Goal: Task Accomplishment & Management: Use online tool/utility

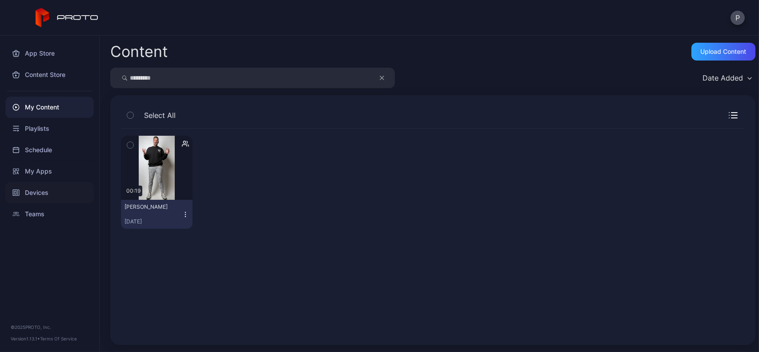
click at [49, 183] on div "Devices" at bounding box center [49, 192] width 88 height 21
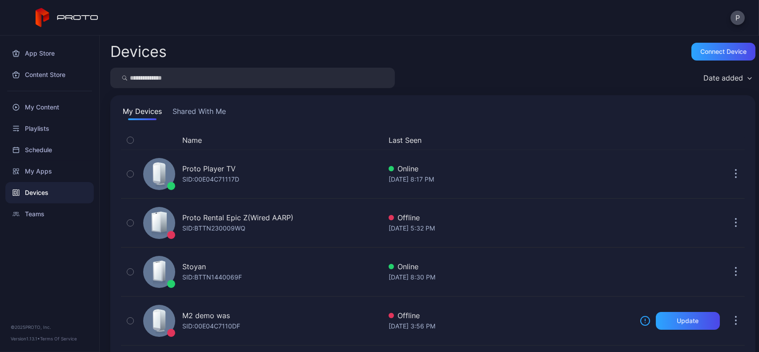
click at [201, 81] on input "search" at bounding box center [252, 78] width 285 height 20
type input "***"
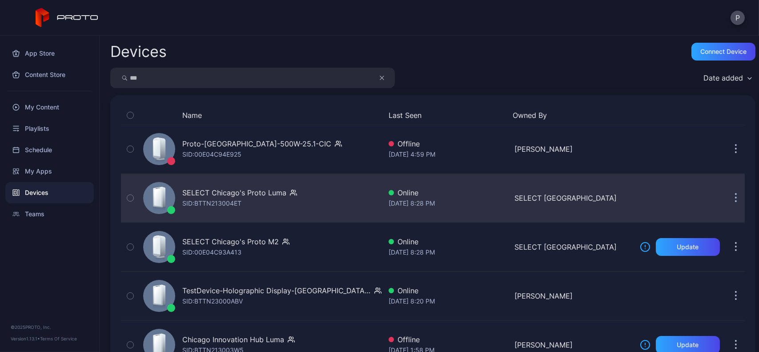
click at [326, 185] on div "SELECT Chicago's Proto [PERSON_NAME]: BTTN213004ET" at bounding box center [261, 198] width 242 height 44
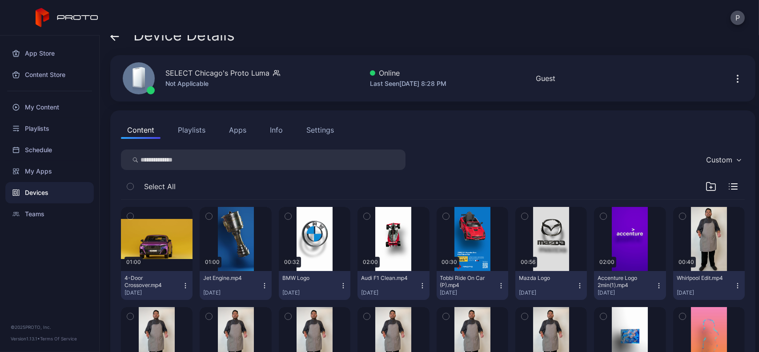
scroll to position [14, 0]
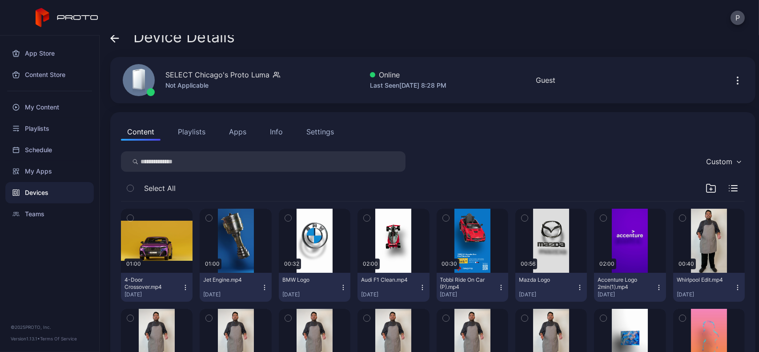
click at [116, 33] on div "P" at bounding box center [379, 18] width 759 height 36
click at [116, 43] on span at bounding box center [114, 36] width 9 height 17
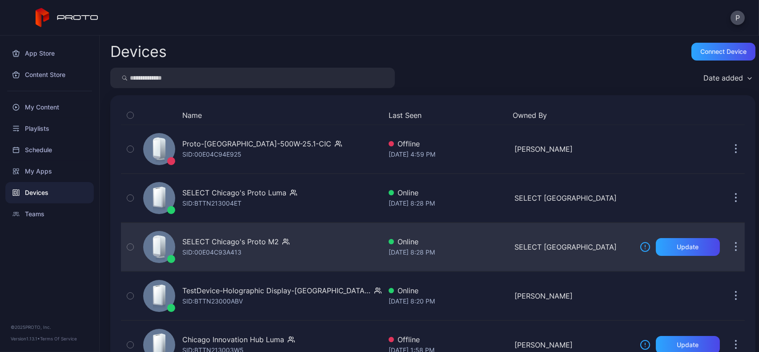
click at [256, 241] on div "SELECT Chicago's Proto M2" at bounding box center [230, 241] width 96 height 11
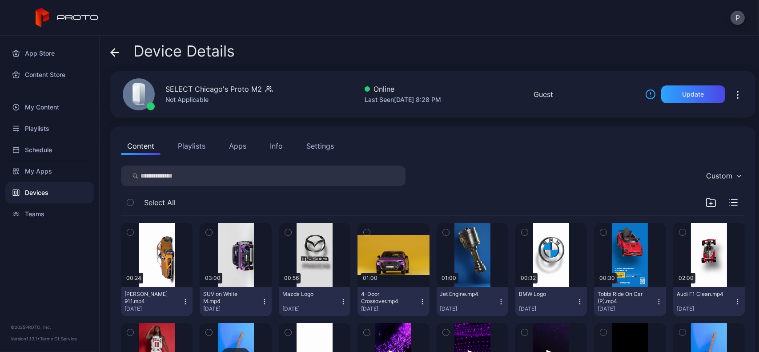
click at [112, 57] on span at bounding box center [114, 51] width 9 height 17
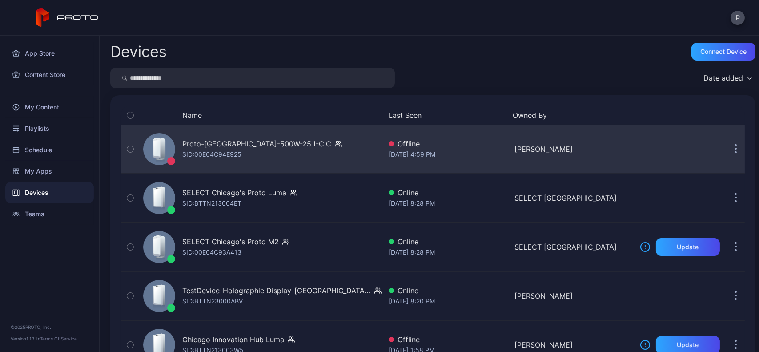
click at [283, 161] on div "Proto-[GEOGRAPHIC_DATA]-500W-25.1-CIC SID: 00E04C94E925" at bounding box center [261, 149] width 242 height 44
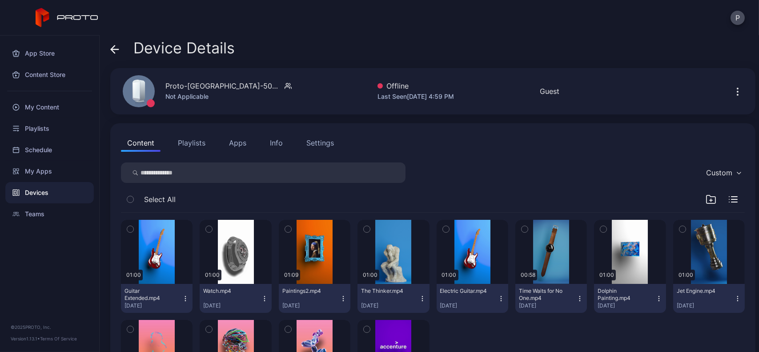
scroll to position [3, 0]
click at [118, 56] on span at bounding box center [114, 48] width 9 height 17
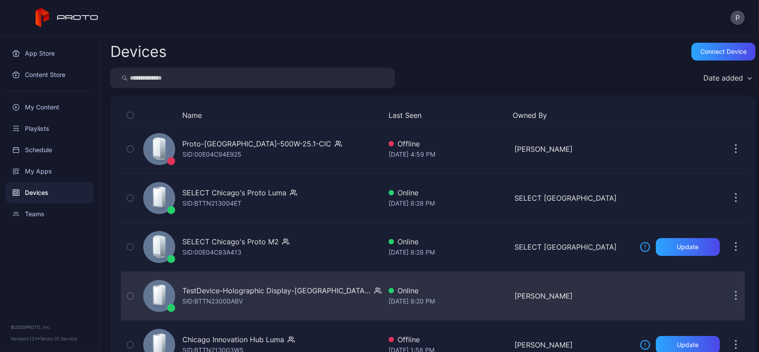
click at [321, 281] on div "TestDevice-Holographic Display-[GEOGRAPHIC_DATA]-500West-Showcase SID: BTTN2300…" at bounding box center [261, 295] width 242 height 44
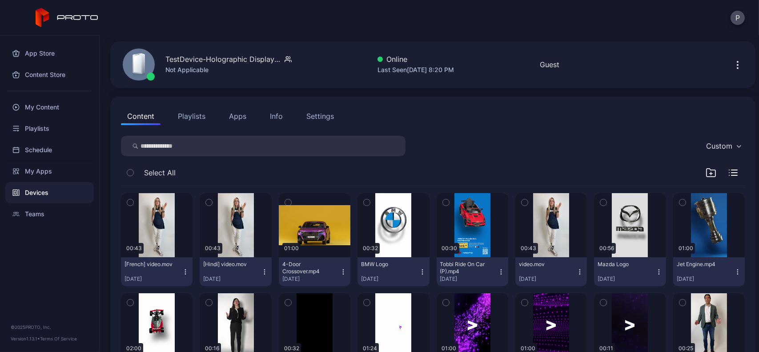
scroll to position [16, 0]
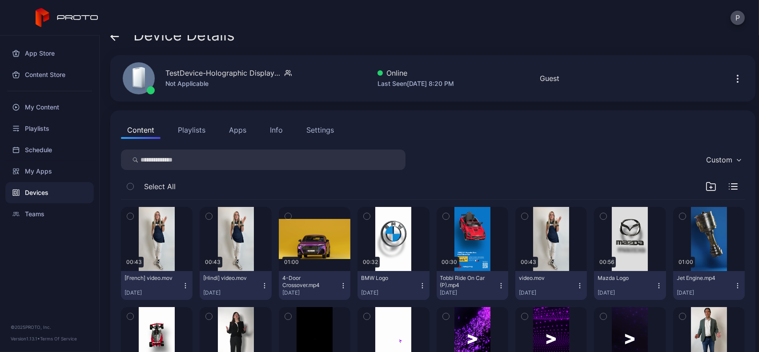
click at [114, 39] on icon at bounding box center [113, 36] width 4 height 8
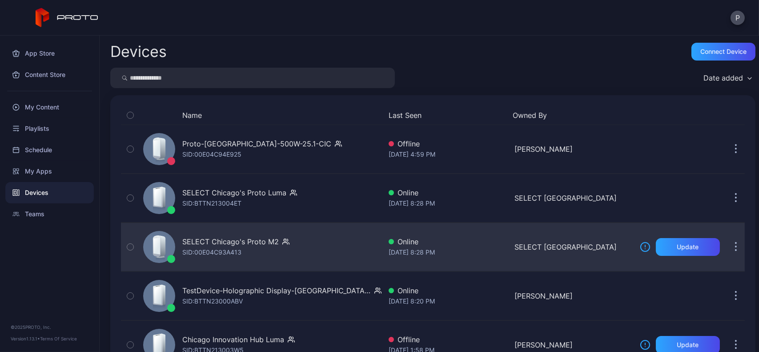
click at [310, 251] on div "SELECT Chicago's Proto M2 SID: 00E04C93A413" at bounding box center [261, 247] width 242 height 44
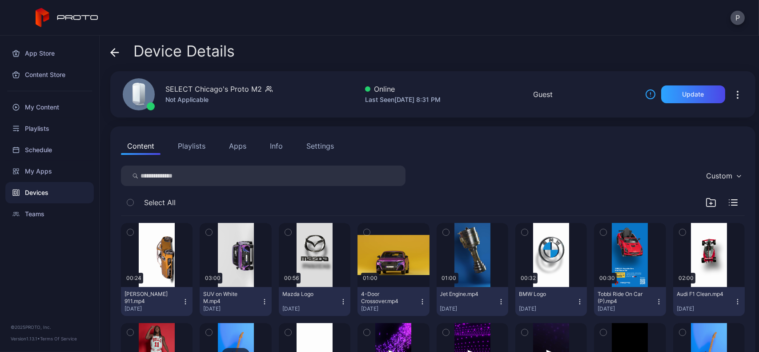
click at [114, 54] on icon at bounding box center [114, 52] width 9 height 9
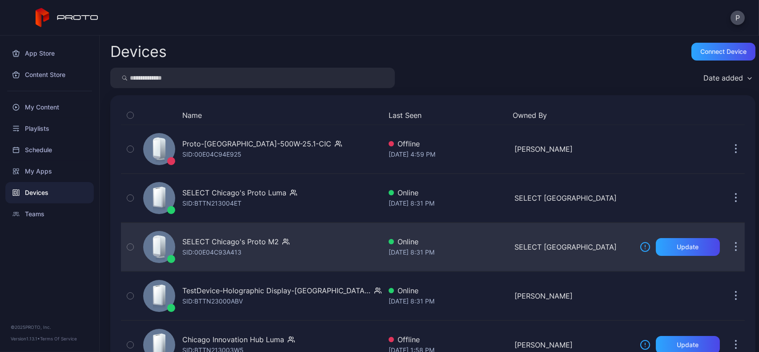
click at [297, 254] on div "SELECT Chicago's Proto M2 SID: 00E04C93A413" at bounding box center [261, 247] width 242 height 44
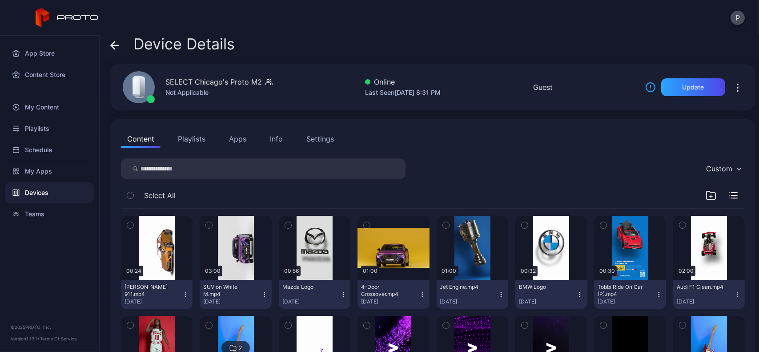
scroll to position [5, 0]
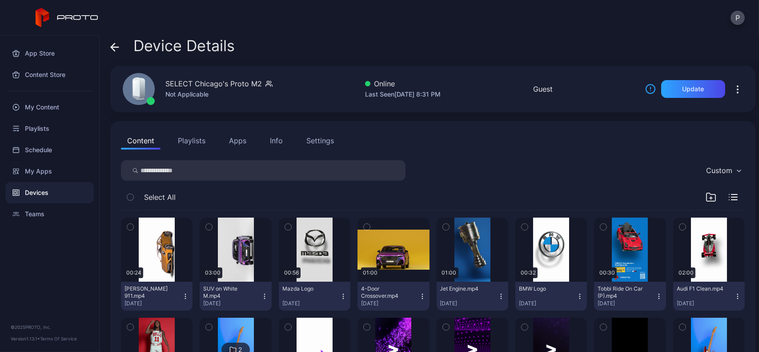
click at [118, 54] on span at bounding box center [114, 45] width 9 height 17
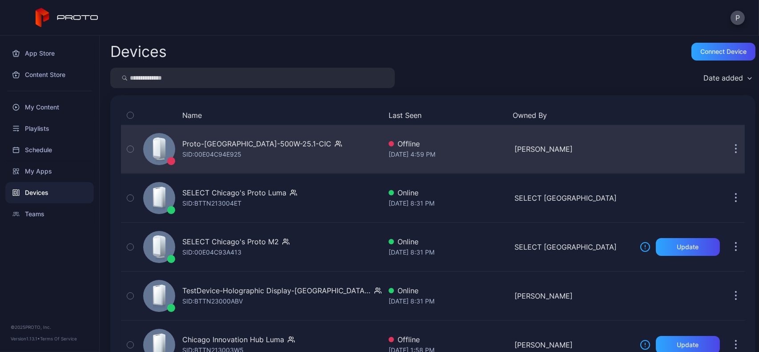
click at [307, 156] on div "Proto-[GEOGRAPHIC_DATA]-500W-25.1-CIC SID: 00E04C94E925" at bounding box center [261, 149] width 242 height 44
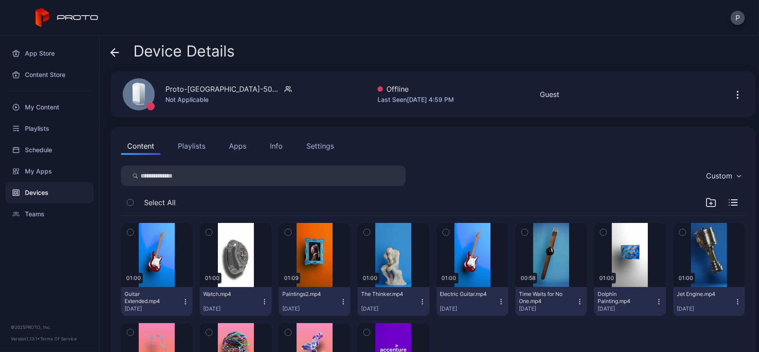
click at [121, 53] on div "Device Details" at bounding box center [172, 53] width 124 height 21
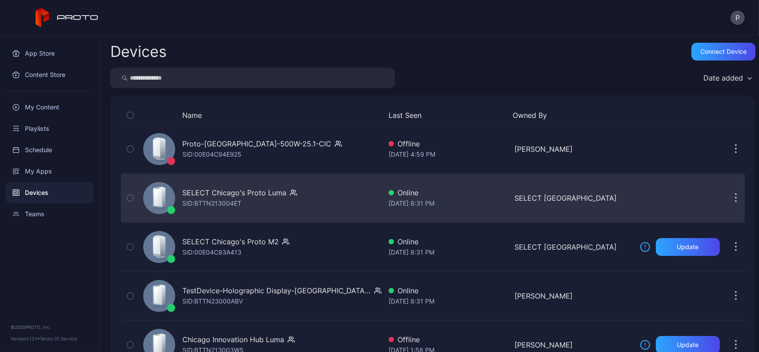
click at [261, 221] on div "SELECT Chicago's Proto [PERSON_NAME]: BTTN213004ET Online [DATE] 8:31 PM SELECT…" at bounding box center [433, 197] width 624 height 49
click at [327, 201] on div "SELECT Chicago's Proto [PERSON_NAME]: BTTN213004ET" at bounding box center [261, 198] width 242 height 44
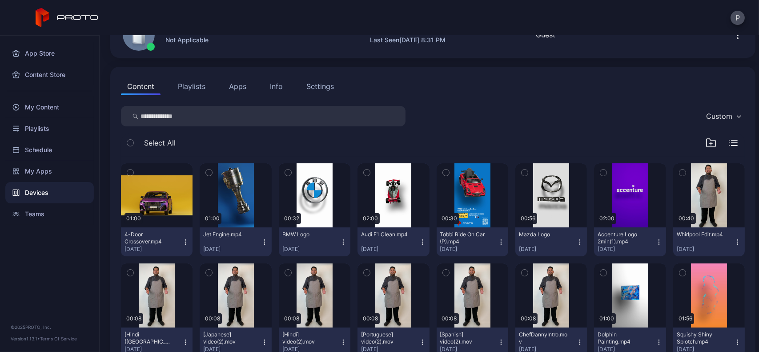
scroll to position [6, 0]
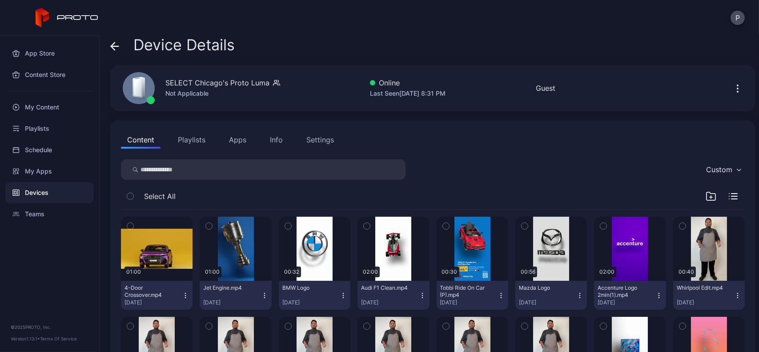
click at [111, 40] on span at bounding box center [114, 44] width 9 height 17
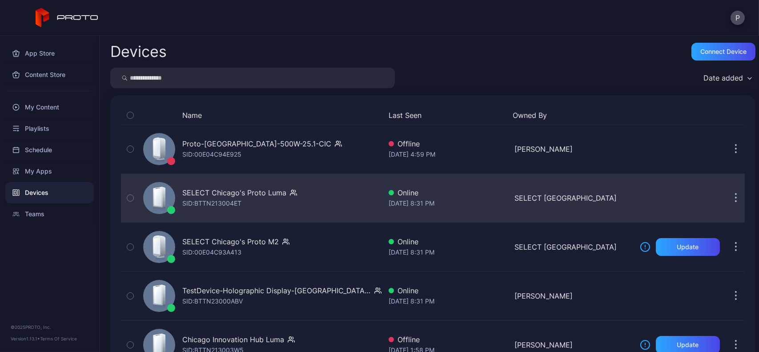
click at [322, 215] on div "SELECT Chicago's Proto [PERSON_NAME]: BTTN213004ET" at bounding box center [261, 198] width 242 height 44
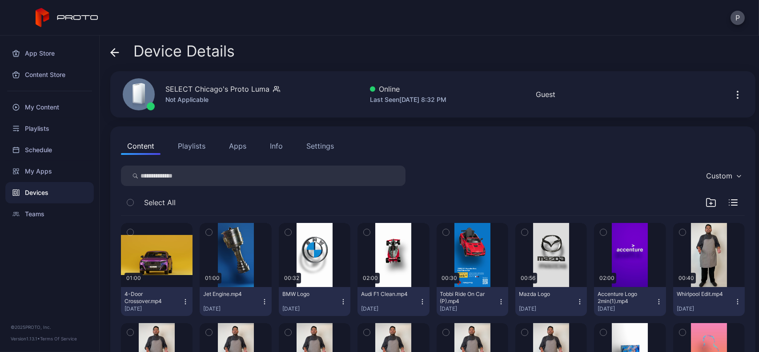
click at [117, 59] on span at bounding box center [114, 51] width 9 height 17
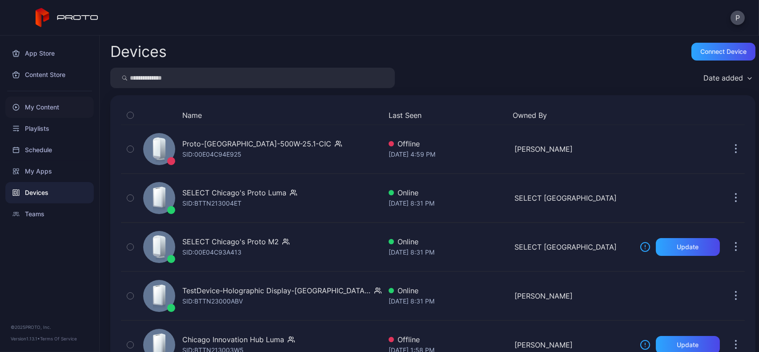
click at [76, 99] on div "My Content" at bounding box center [49, 106] width 88 height 21
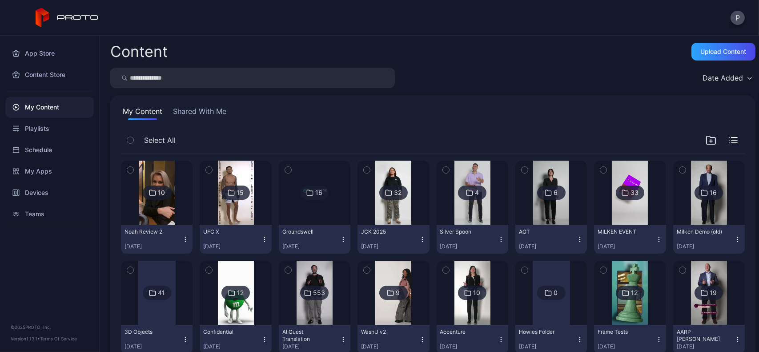
click at [176, 81] on input "search" at bounding box center [252, 78] width 285 height 20
type input "****"
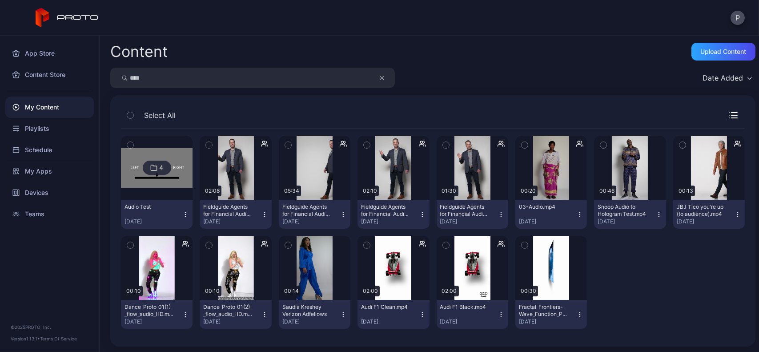
click at [414, 309] on button "Audi F1 Clean.mp4 [DATE]" at bounding box center [393, 314] width 72 height 29
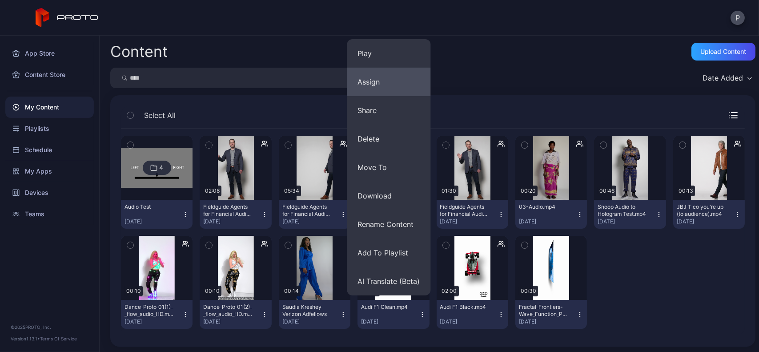
click at [378, 92] on button "Assign" at bounding box center [389, 82] width 84 height 28
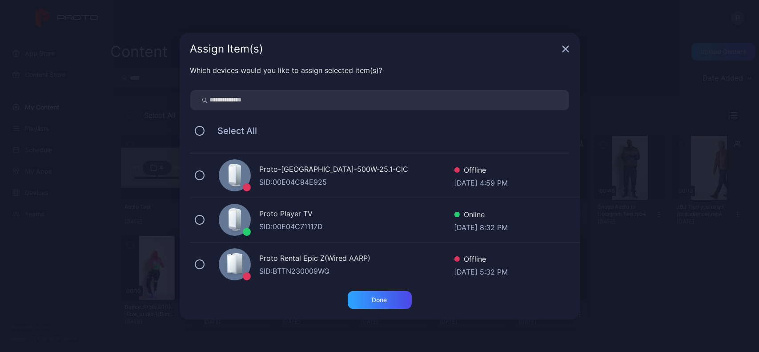
click at [378, 184] on div "SID: 00E04C94E925" at bounding box center [357, 182] width 195 height 11
click at [361, 293] on div "Done" at bounding box center [380, 300] width 64 height 18
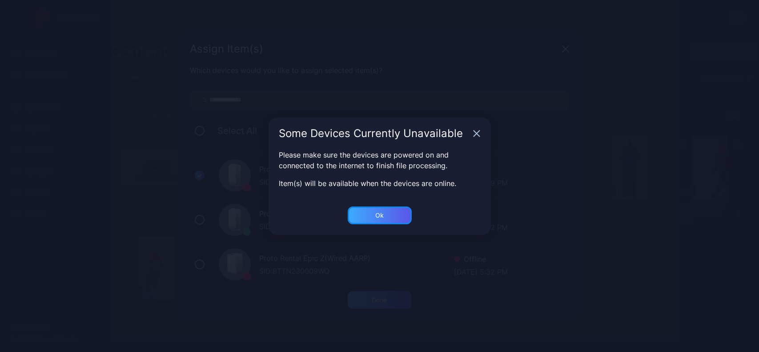
click at [382, 212] on div "Ok" at bounding box center [379, 215] width 8 height 7
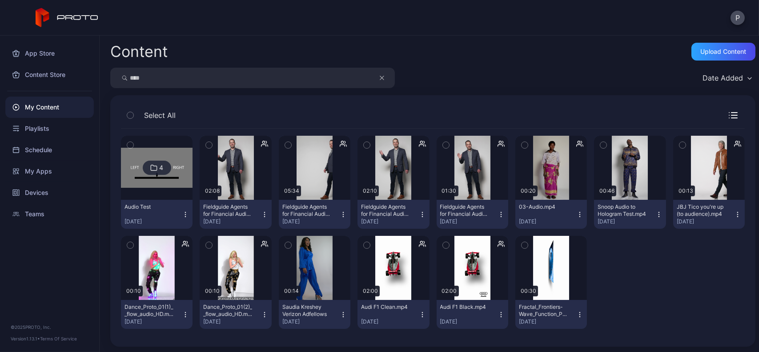
click at [381, 84] on button "button" at bounding box center [386, 78] width 17 height 20
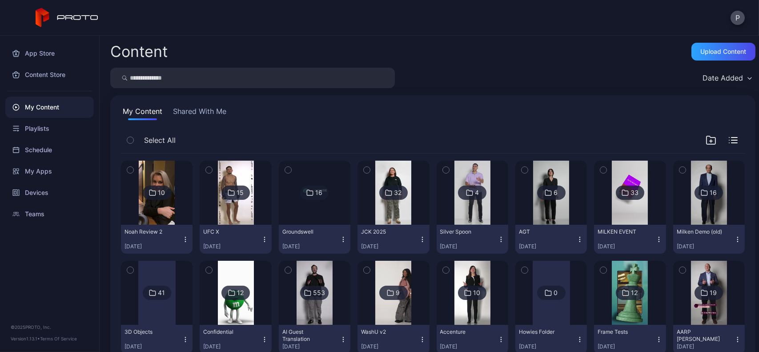
click at [336, 72] on input "search" at bounding box center [252, 78] width 285 height 20
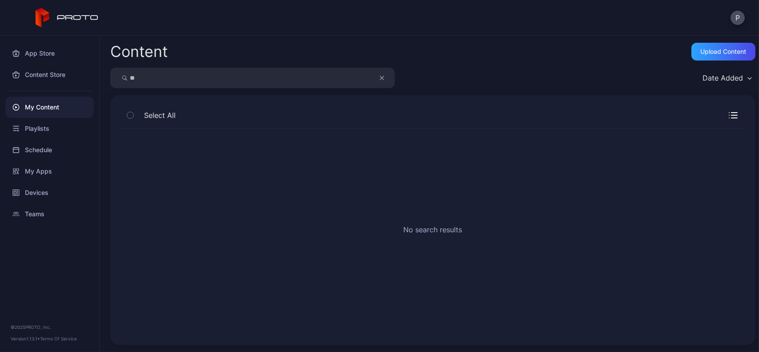
type input "*"
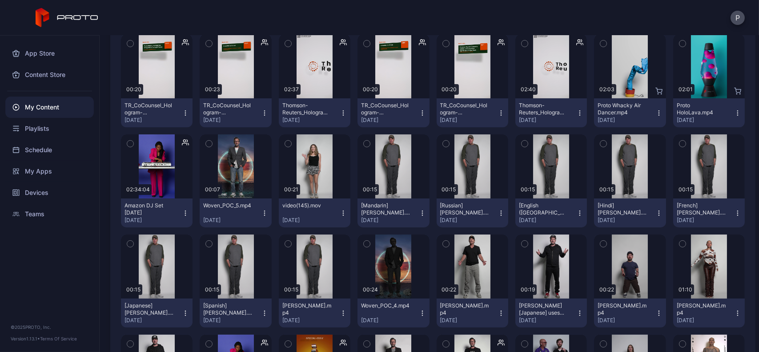
scroll to position [809, 0]
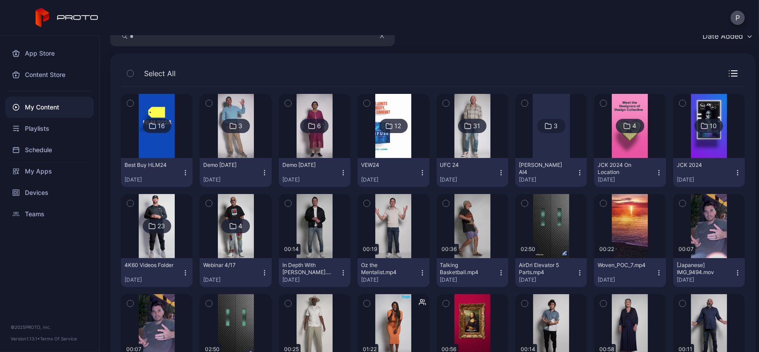
scroll to position [0, 0]
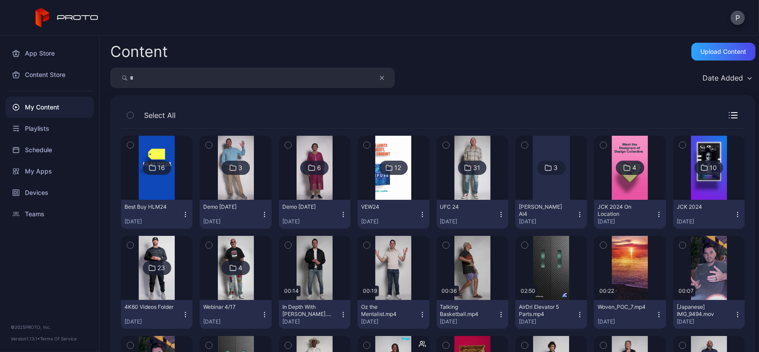
click at [205, 84] on input "*" at bounding box center [252, 78] width 285 height 20
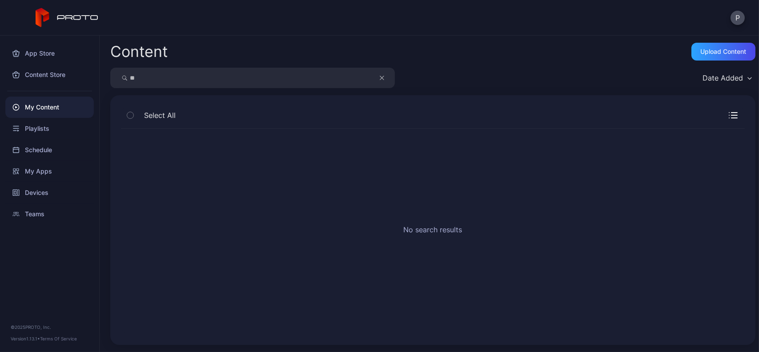
type input "*"
type input "*****"
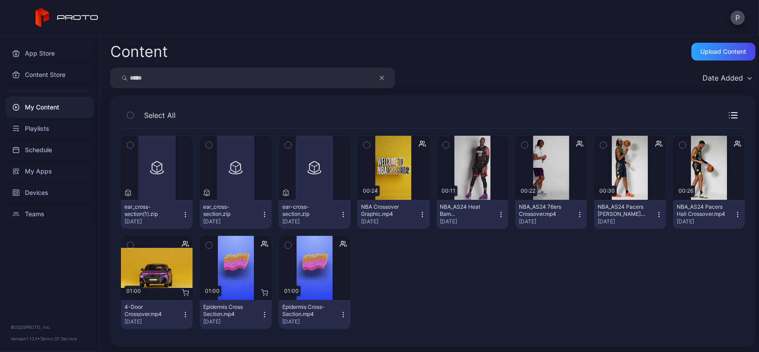
click at [182, 311] on icon "button" at bounding box center [185, 314] width 7 height 7
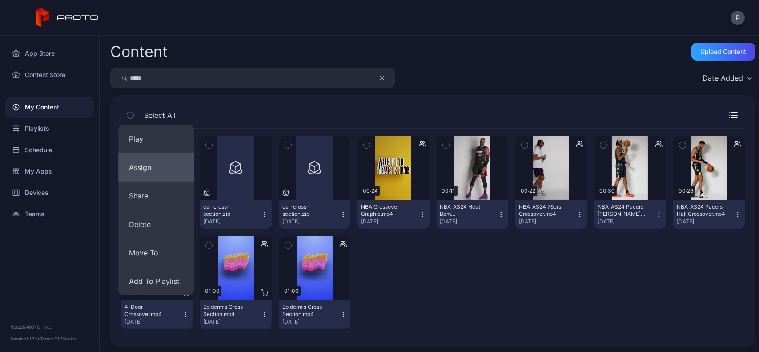
click at [176, 172] on button "Assign" at bounding box center [156, 167] width 76 height 28
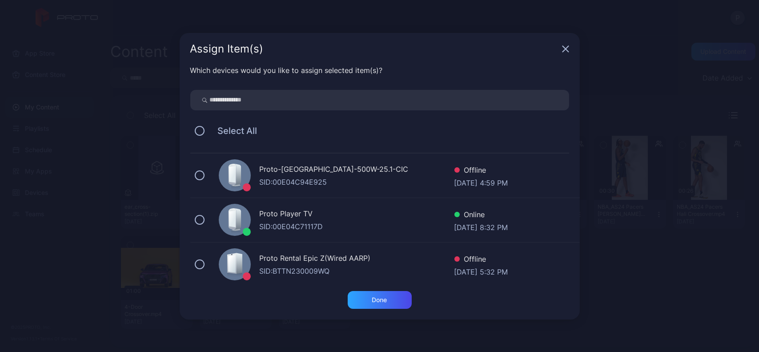
click at [317, 180] on div "SID: 00E04C94E925" at bounding box center [357, 182] width 195 height 11
click at [367, 293] on div "Done" at bounding box center [380, 300] width 64 height 18
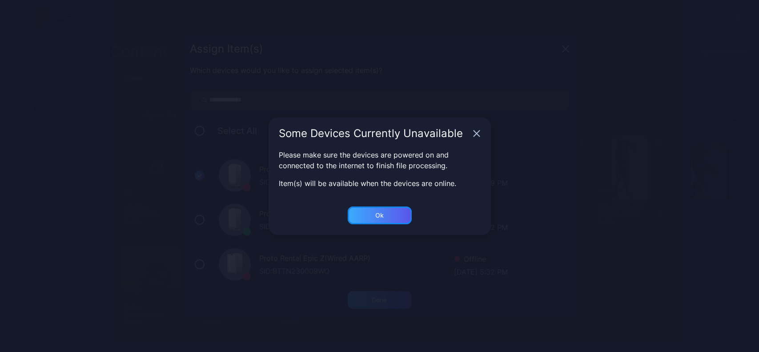
click at [367, 209] on div "Ok" at bounding box center [380, 215] width 64 height 18
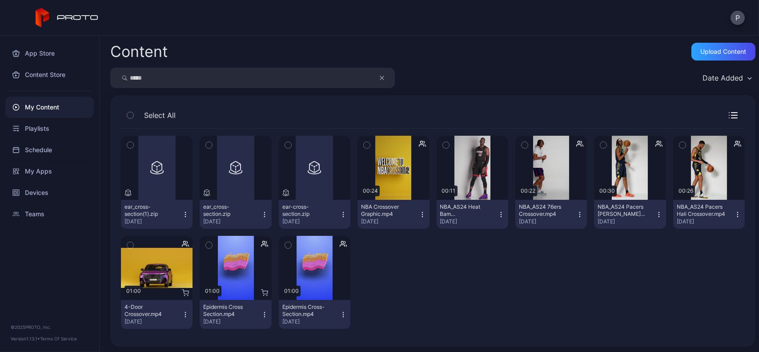
click at [386, 76] on button "button" at bounding box center [386, 78] width 17 height 20
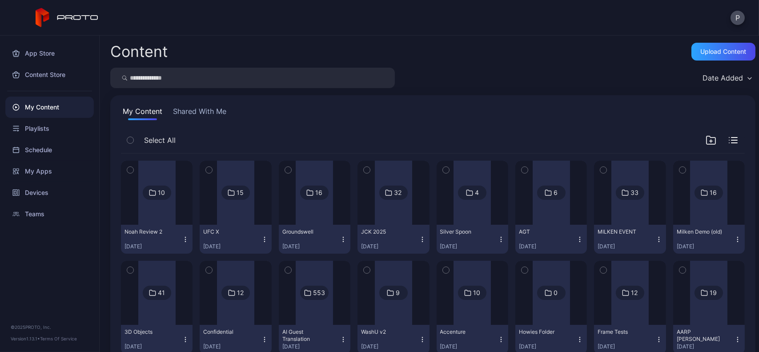
click at [350, 70] on input "search" at bounding box center [252, 78] width 285 height 20
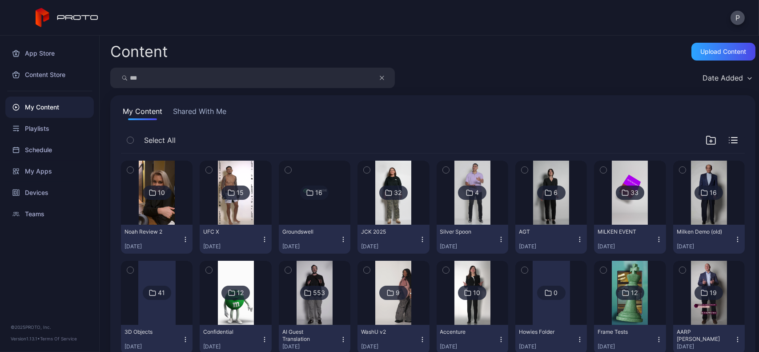
type input "***"
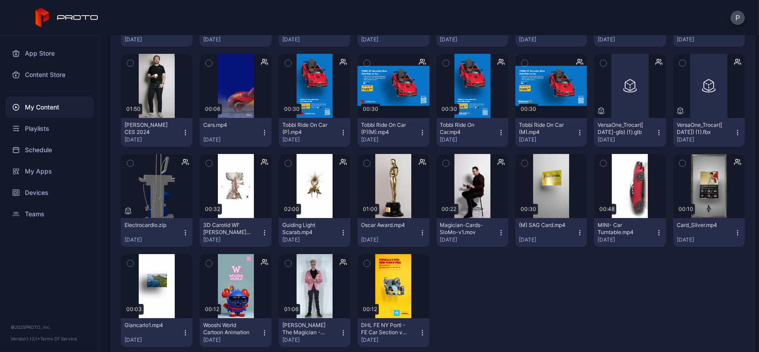
scroll to position [381, 0]
click at [321, 106] on div "Preview" at bounding box center [315, 86] width 72 height 64
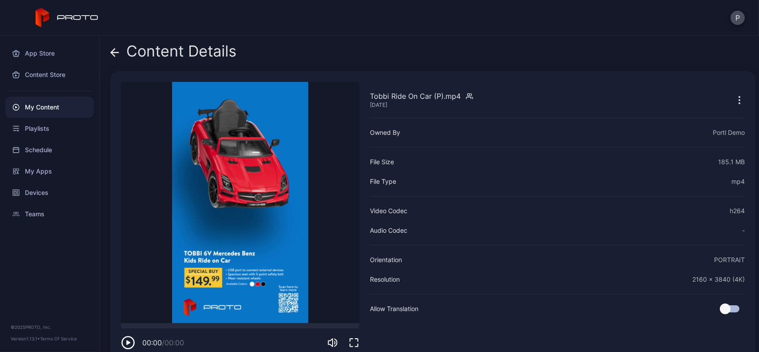
drag, startPoint x: 321, startPoint y: 106, endPoint x: 294, endPoint y: 106, distance: 27.1
click at [294, 106] on video "Sorry, your browser doesn‘t support embedded videos" at bounding box center [240, 202] width 238 height 241
click at [734, 103] on icon "button" at bounding box center [739, 100] width 11 height 11
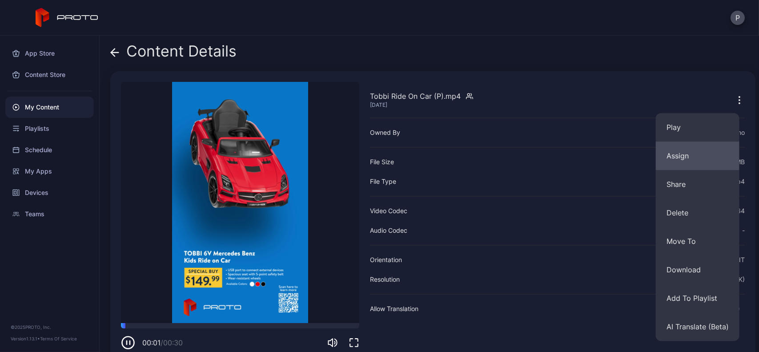
click at [687, 142] on button "Assign" at bounding box center [698, 155] width 84 height 28
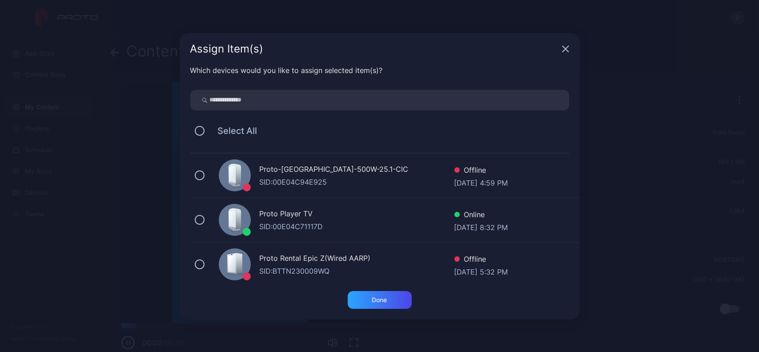
click at [422, 167] on div "Proto-[GEOGRAPHIC_DATA]-500W-25.1-CIC" at bounding box center [357, 170] width 195 height 13
click at [382, 297] on div "Done" at bounding box center [379, 299] width 15 height 7
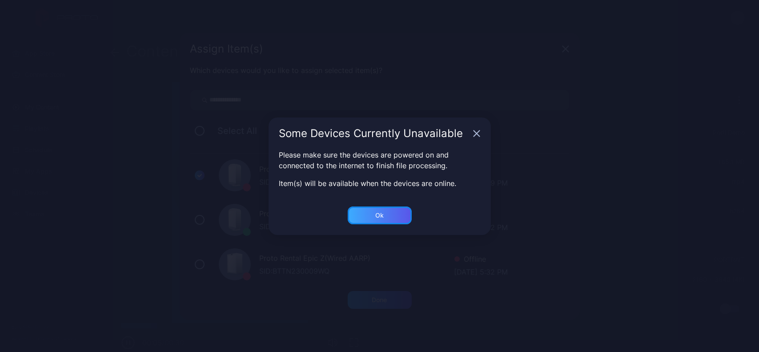
click at [349, 211] on div "Ok" at bounding box center [380, 215] width 64 height 18
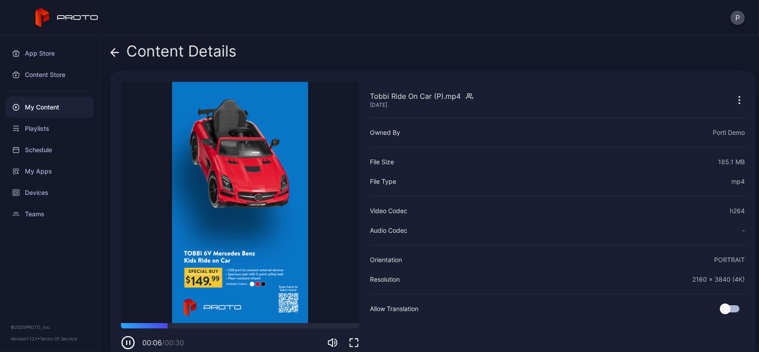
click at [116, 46] on span at bounding box center [114, 51] width 9 height 17
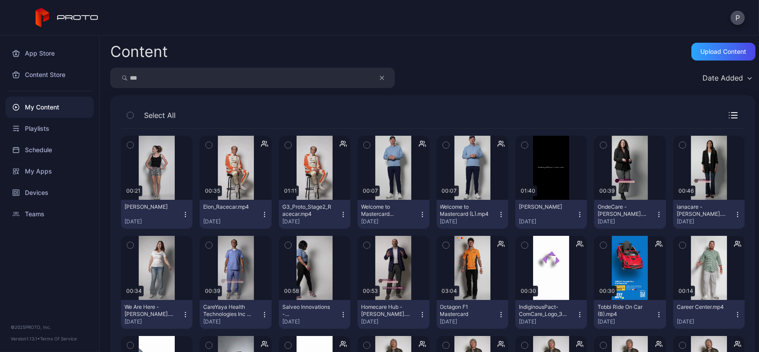
click at [384, 71] on button "button" at bounding box center [386, 78] width 17 height 20
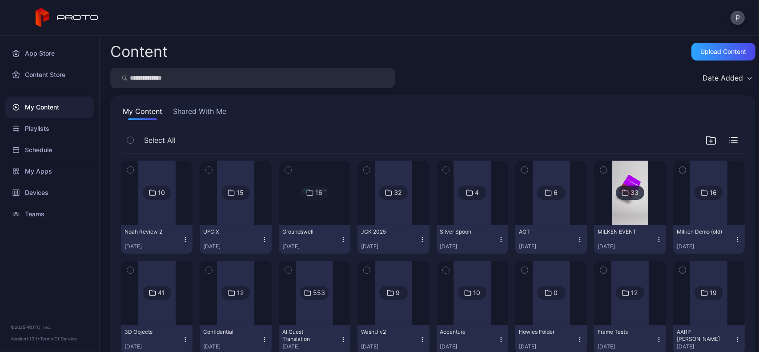
click at [321, 82] on input "search" at bounding box center [252, 78] width 285 height 20
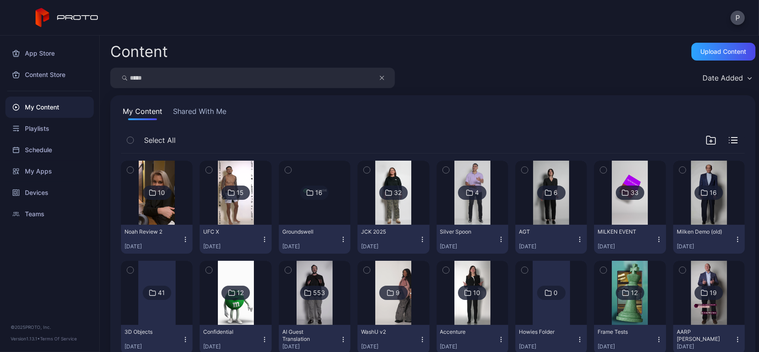
type input "*****"
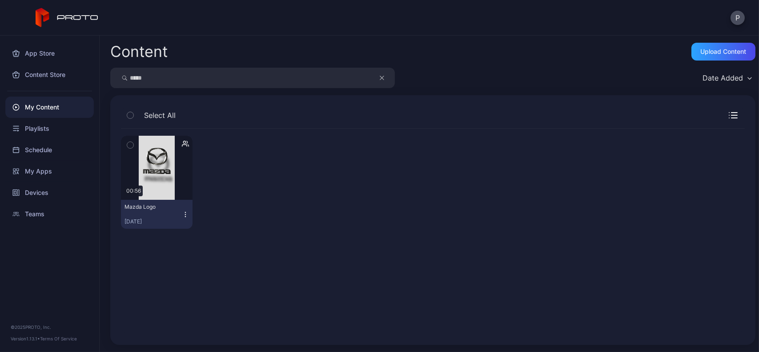
click at [186, 212] on icon "button" at bounding box center [185, 214] width 7 height 7
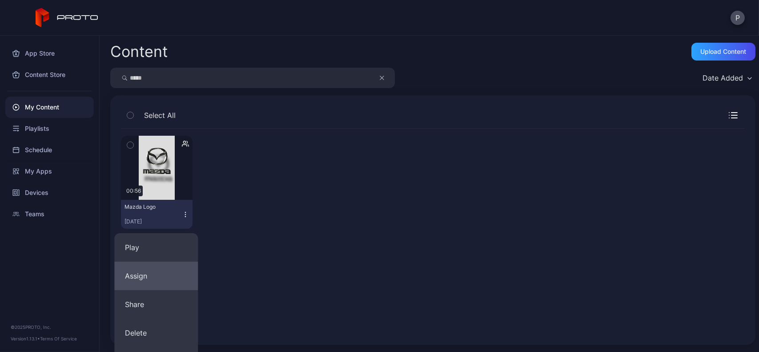
click at [155, 268] on button "Assign" at bounding box center [156, 275] width 84 height 28
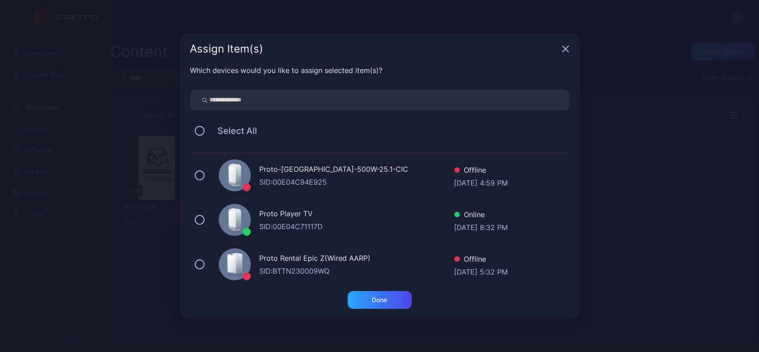
click at [342, 165] on div "Proto-[GEOGRAPHIC_DATA]-500W-25.1-CIC" at bounding box center [357, 170] width 195 height 13
click at [391, 294] on div "Done" at bounding box center [380, 300] width 64 height 18
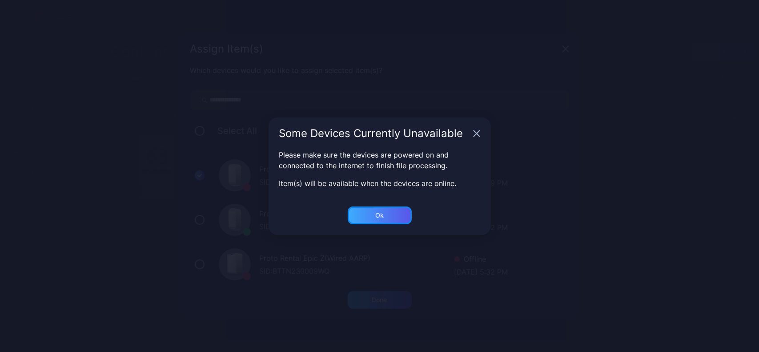
click at [356, 223] on div "Ok" at bounding box center [380, 215] width 64 height 18
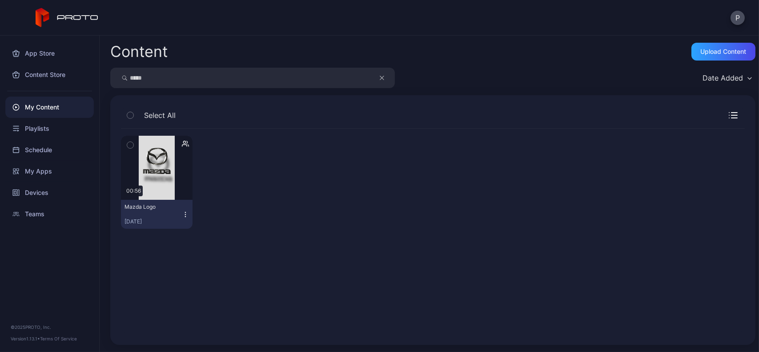
click at [388, 85] on button "button" at bounding box center [386, 78] width 17 height 20
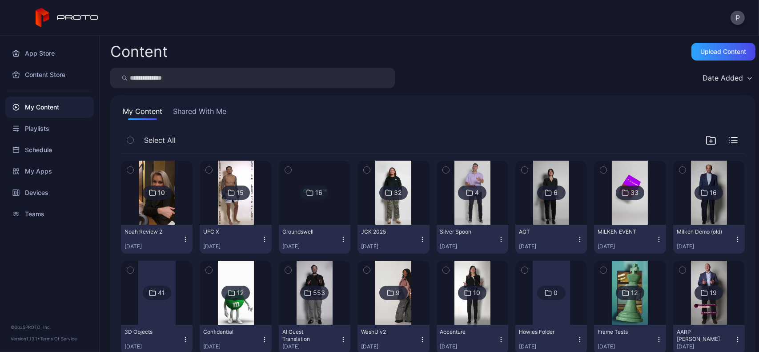
click at [253, 71] on input "search" at bounding box center [252, 78] width 285 height 20
type input "***"
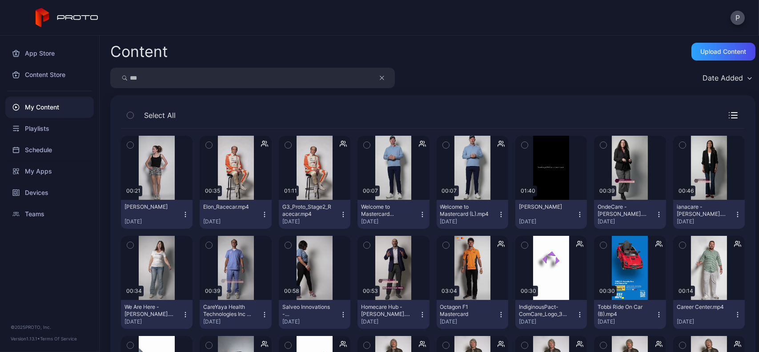
click at [389, 78] on button "button" at bounding box center [386, 78] width 17 height 20
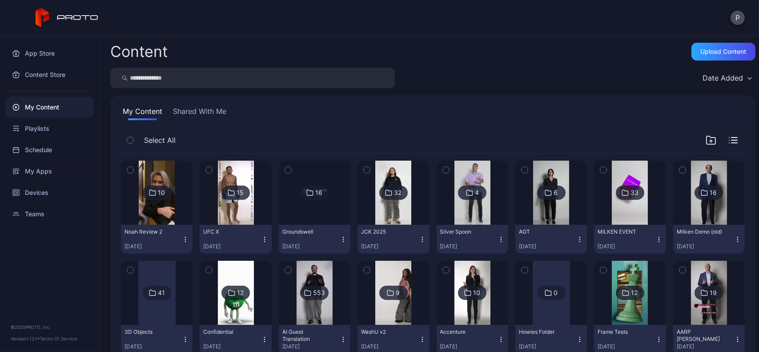
click at [389, 78] on input "search" at bounding box center [252, 78] width 285 height 20
click at [44, 186] on div "Devices" at bounding box center [49, 192] width 88 height 21
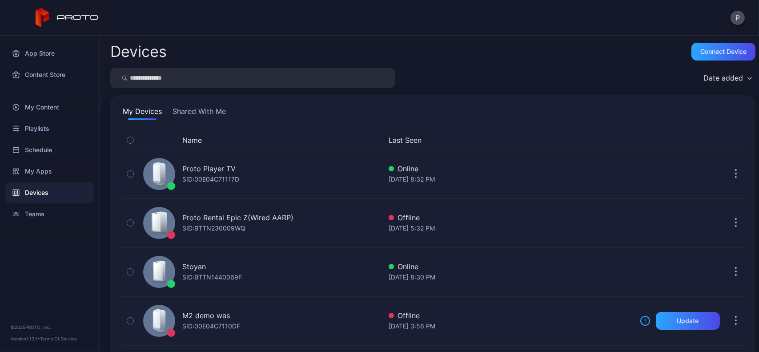
click at [282, 82] on input "search" at bounding box center [252, 78] width 285 height 20
type input "***"
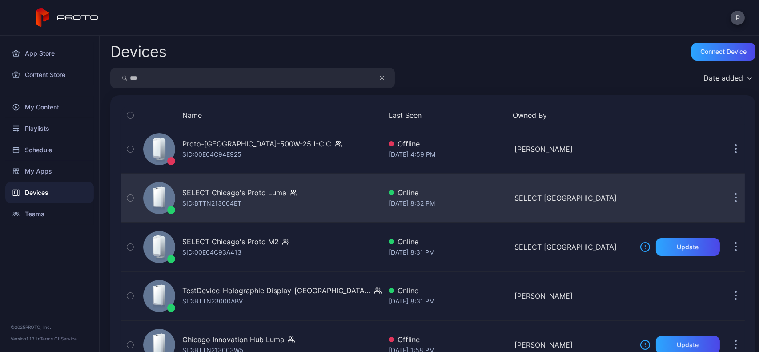
click at [344, 188] on div "SELECT Chicago's Proto [PERSON_NAME]: BTTN213004ET" at bounding box center [261, 198] width 242 height 44
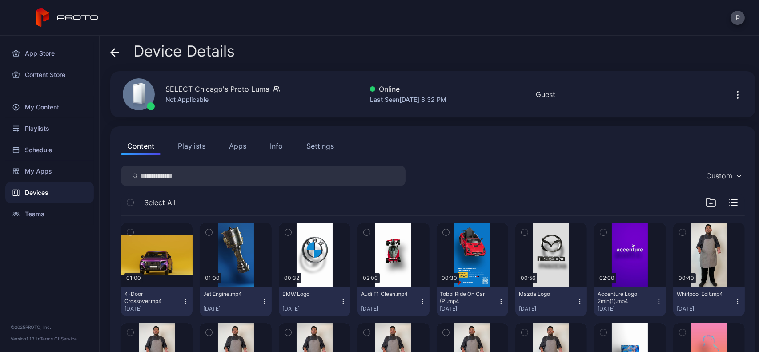
click at [119, 45] on span at bounding box center [114, 51] width 9 height 17
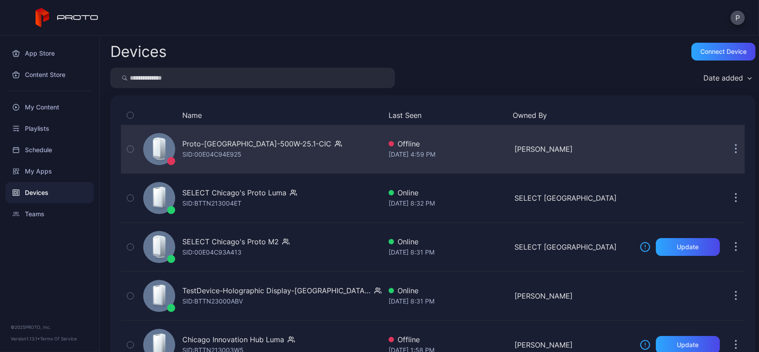
click at [257, 168] on div "Proto-[GEOGRAPHIC_DATA]-500W-25.1-CIC SID: 00E04C94E925" at bounding box center [261, 149] width 242 height 44
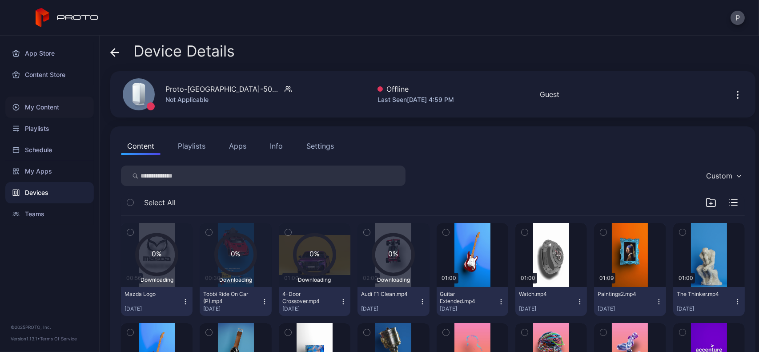
click at [86, 108] on div "My Content" at bounding box center [49, 106] width 88 height 21
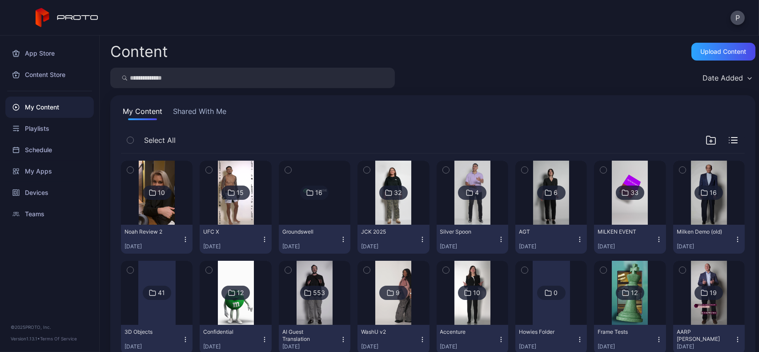
click at [214, 80] on input "search" at bounding box center [252, 78] width 285 height 20
type input "***"
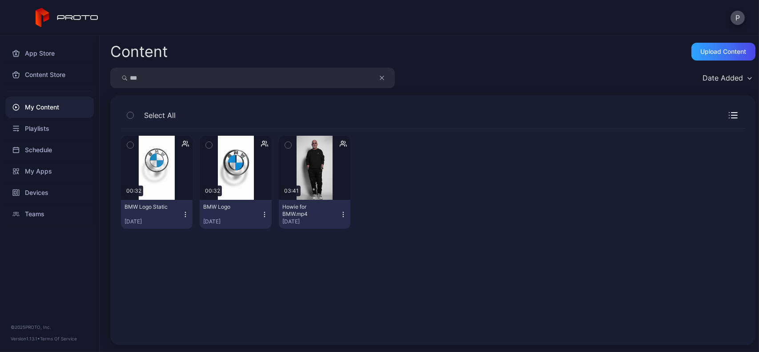
click at [263, 217] on icon "button" at bounding box center [264, 214] width 7 height 7
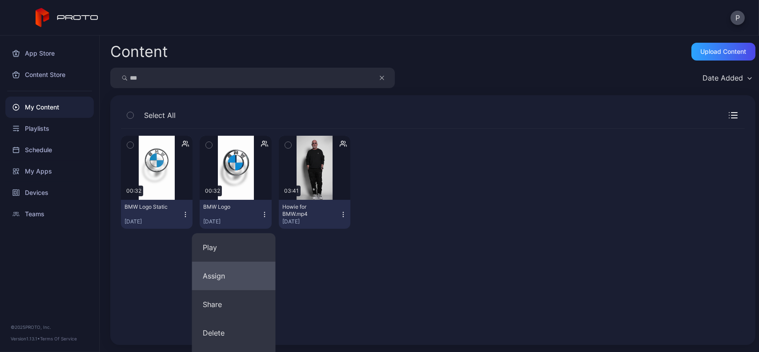
click at [261, 263] on button "Assign" at bounding box center [234, 275] width 84 height 28
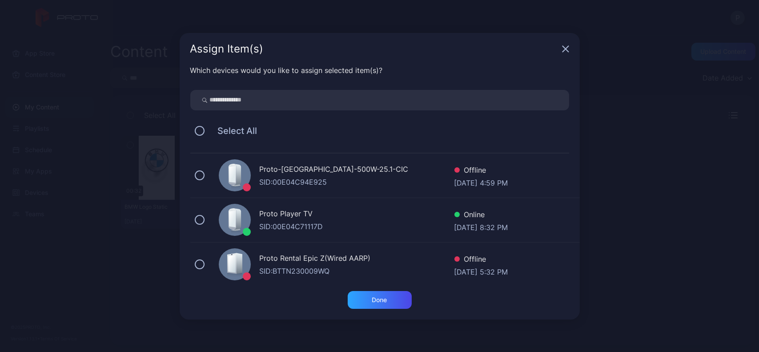
click at [321, 164] on div "Proto-[GEOGRAPHIC_DATA]-500W-25.1-CIC" at bounding box center [357, 170] width 195 height 13
click at [393, 299] on div "Done" at bounding box center [380, 300] width 64 height 18
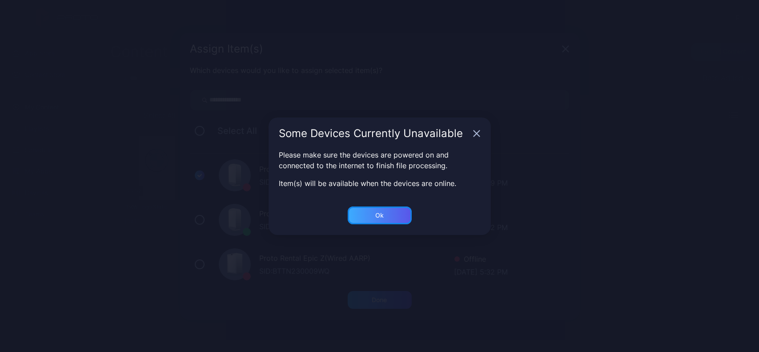
click at [374, 208] on div "Ok" at bounding box center [380, 215] width 64 height 18
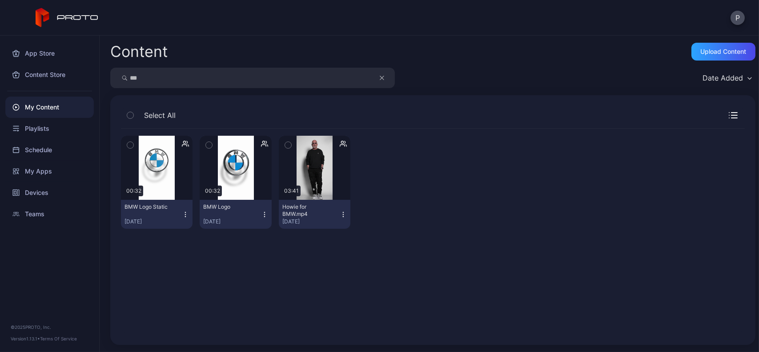
click at [57, 111] on div "My Content" at bounding box center [49, 106] width 88 height 21
